Goal: Find specific page/section: Find specific page/section

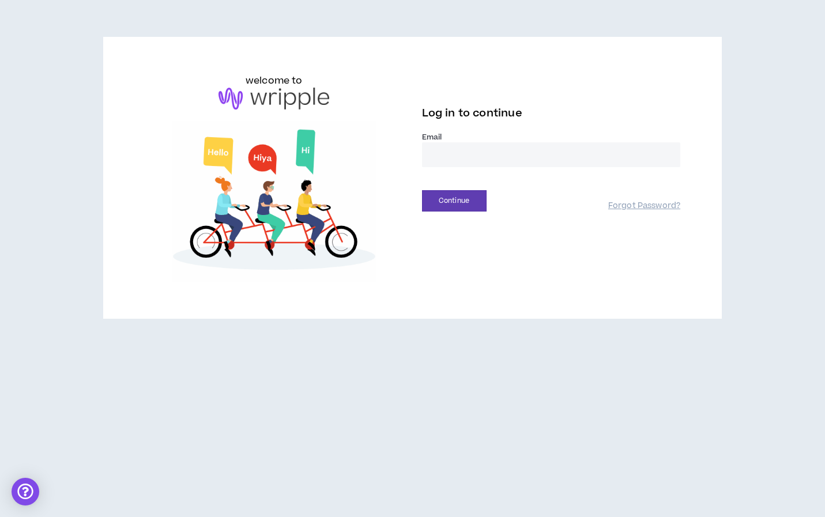
type input "**********"
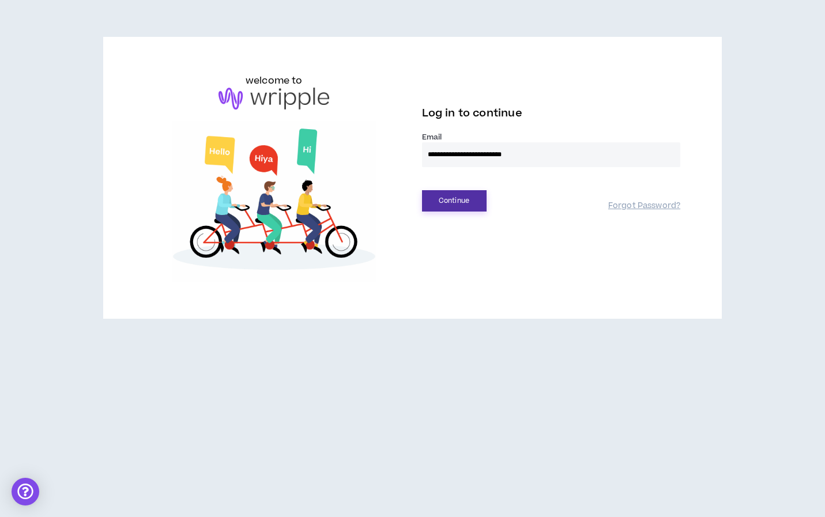
click at [461, 205] on button "Continue" at bounding box center [454, 200] width 65 height 21
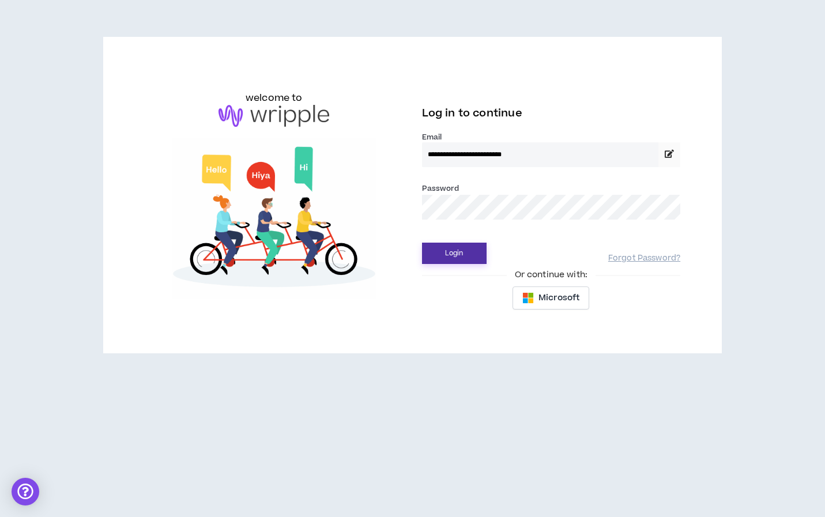
click at [456, 261] on button "Login" at bounding box center [454, 253] width 65 height 21
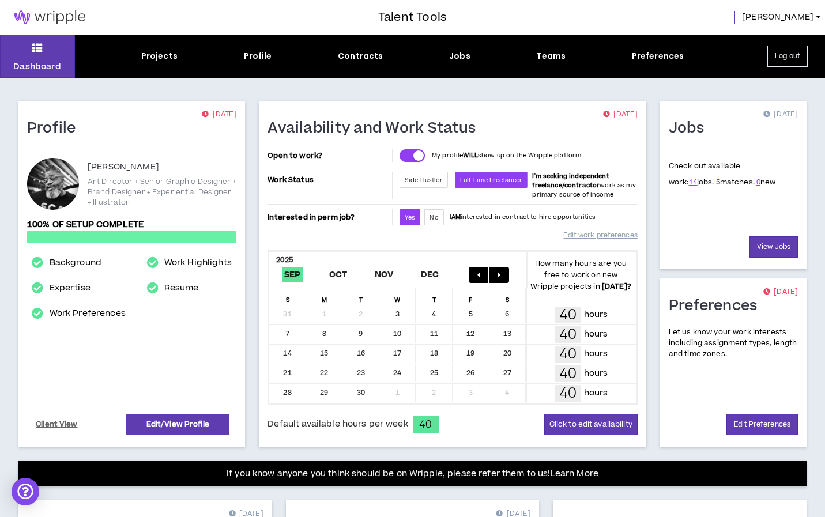
click at [716, 182] on link "5" at bounding box center [718, 182] width 4 height 10
click at [769, 246] on link "View Jobs" at bounding box center [774, 246] width 48 height 21
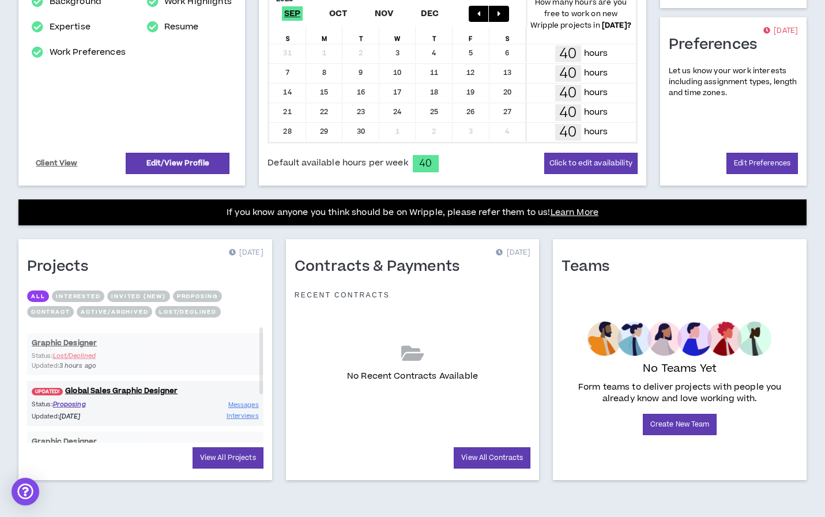
scroll to position [261, 0]
click at [201, 343] on div "Graphic Designer Status: Lost/Declined Updated: 3 hours ago UPDATED! Global Sal…" at bounding box center [145, 428] width 236 height 200
